Goal: Task Accomplishment & Management: Use online tool/utility

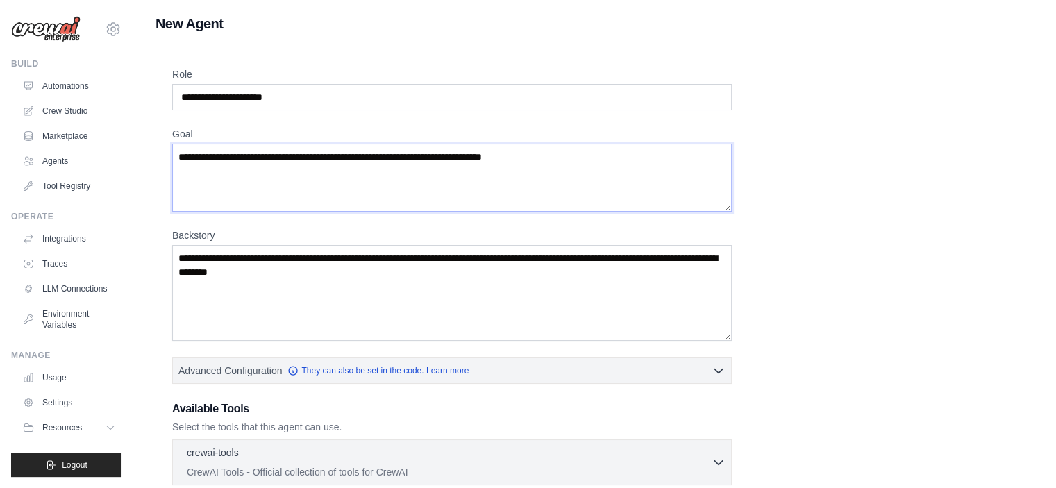
click at [436, 199] on textarea "Goal" at bounding box center [451, 178] width 559 height 68
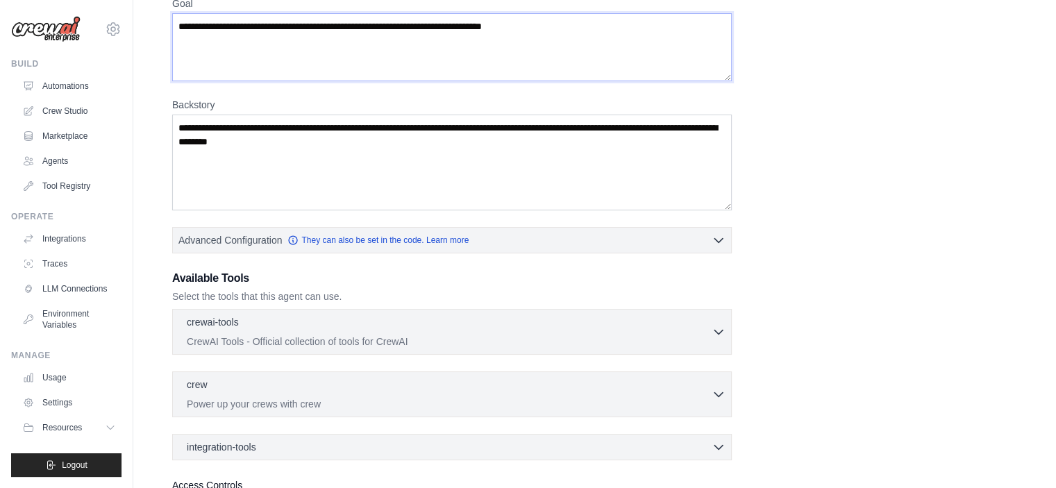
scroll to position [136, 0]
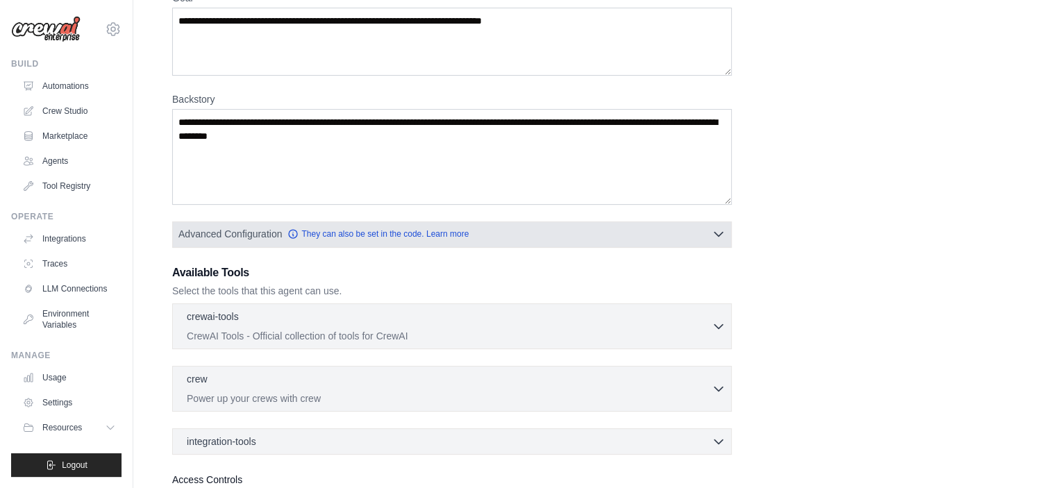
click at [718, 230] on icon "button" at bounding box center [718, 234] width 14 height 14
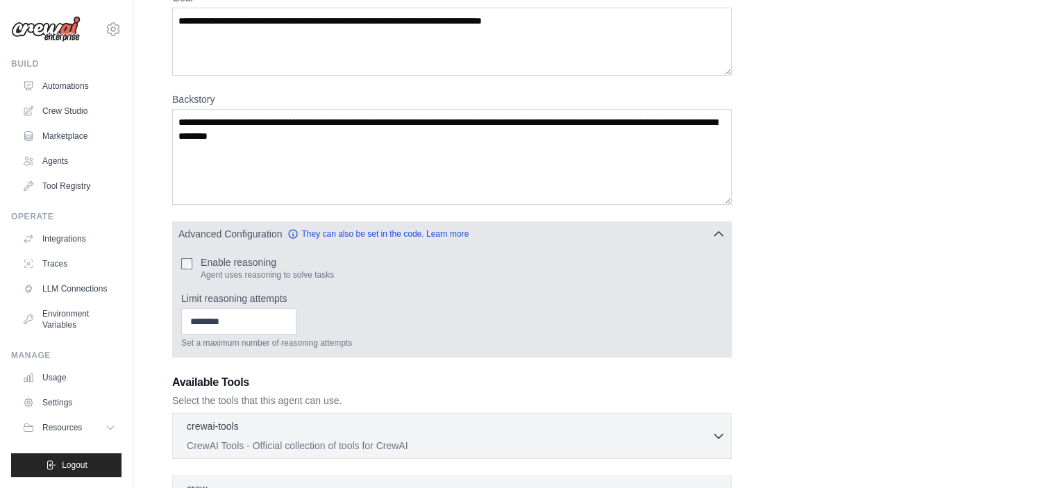
click at [718, 230] on icon "button" at bounding box center [718, 234] width 14 height 14
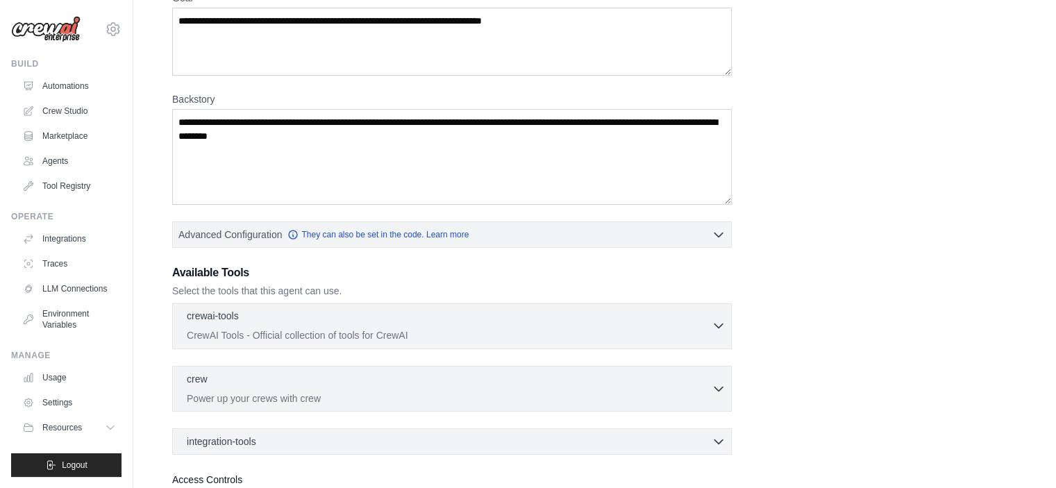
click at [721, 330] on icon "button" at bounding box center [718, 326] width 14 height 14
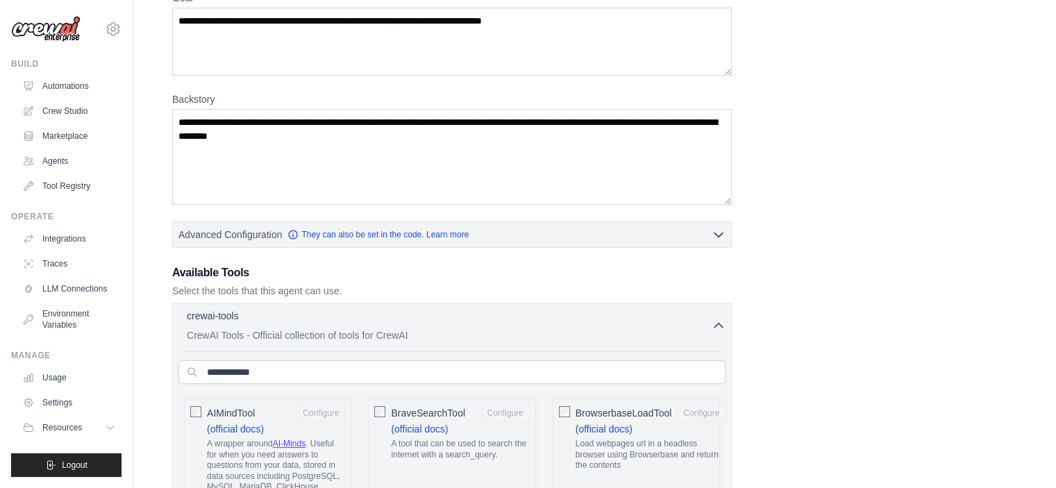
click at [721, 330] on icon "button" at bounding box center [718, 326] width 14 height 14
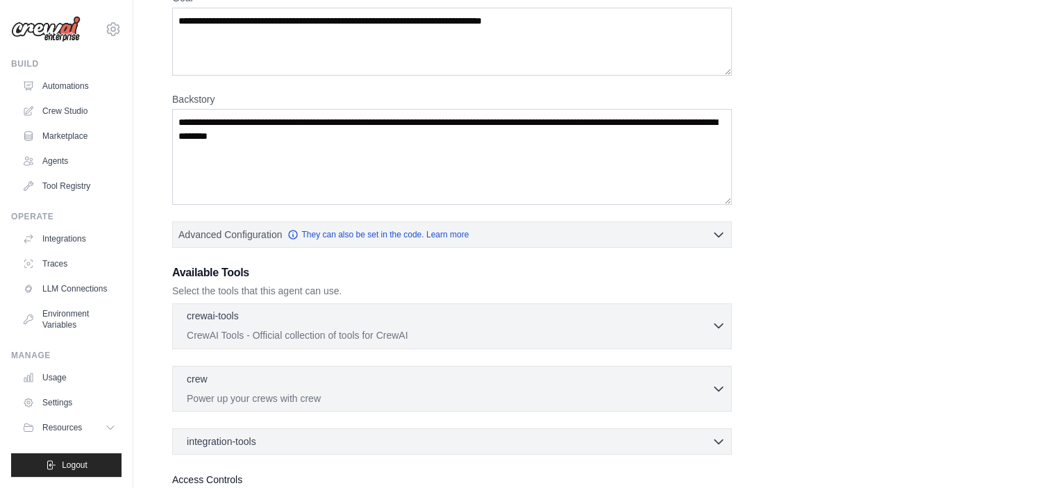
click at [721, 330] on icon "button" at bounding box center [718, 326] width 14 height 14
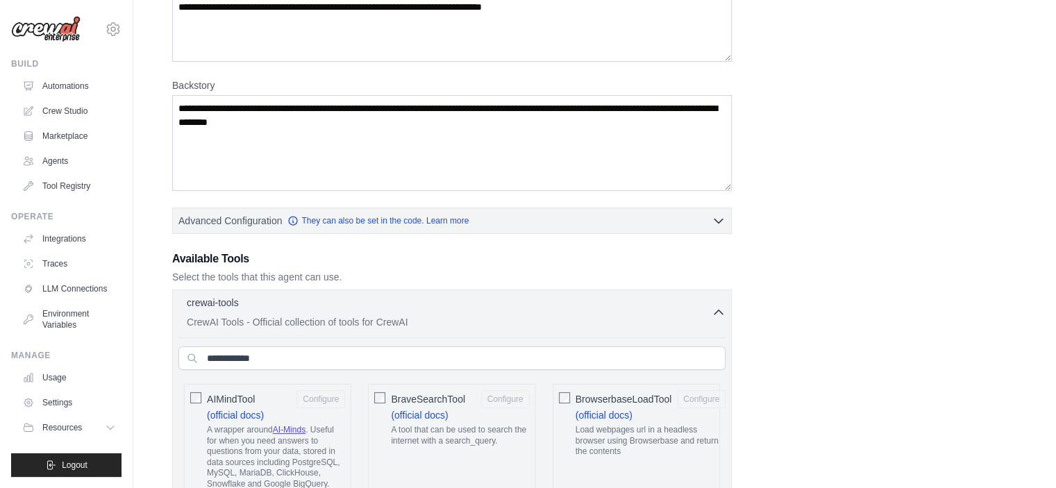
scroll to position [153, 0]
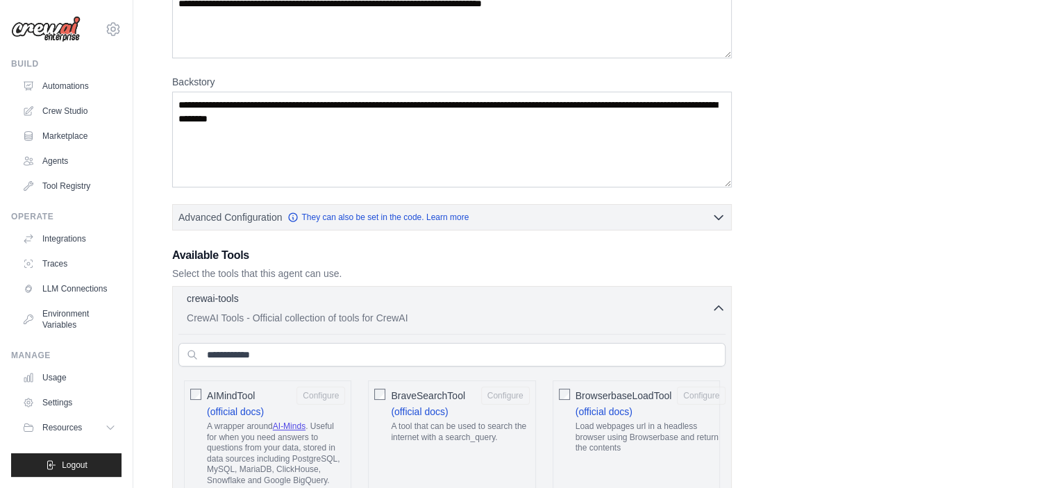
click at [717, 306] on icon "button" at bounding box center [718, 308] width 14 height 14
